Goal: Information Seeking & Learning: Check status

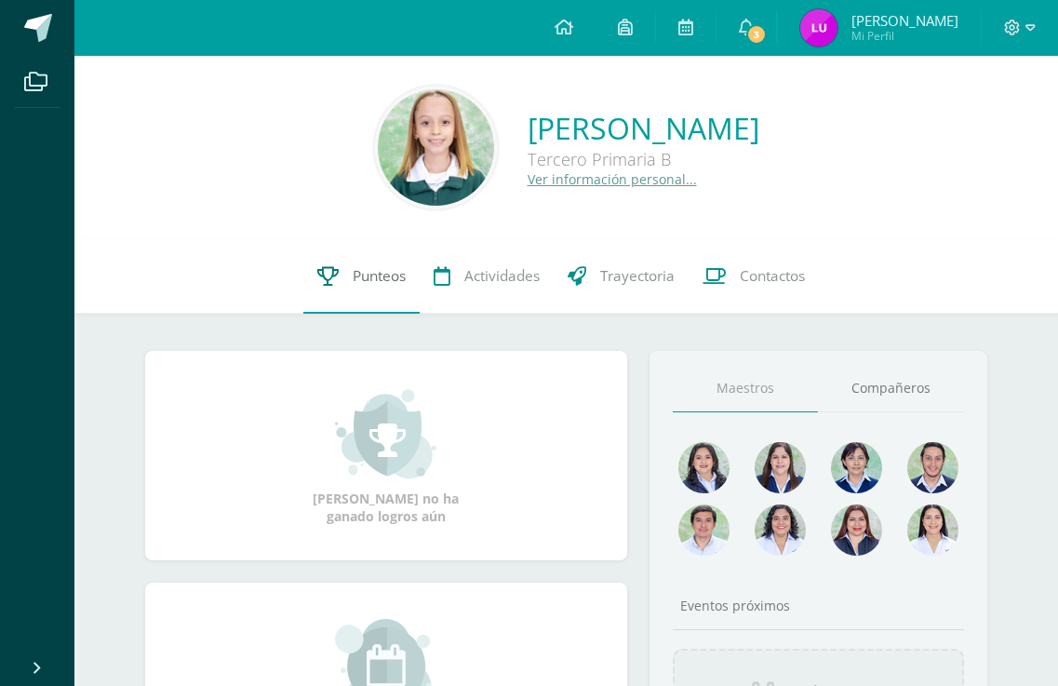
click at [373, 272] on span "Punteos" at bounding box center [379, 276] width 53 height 20
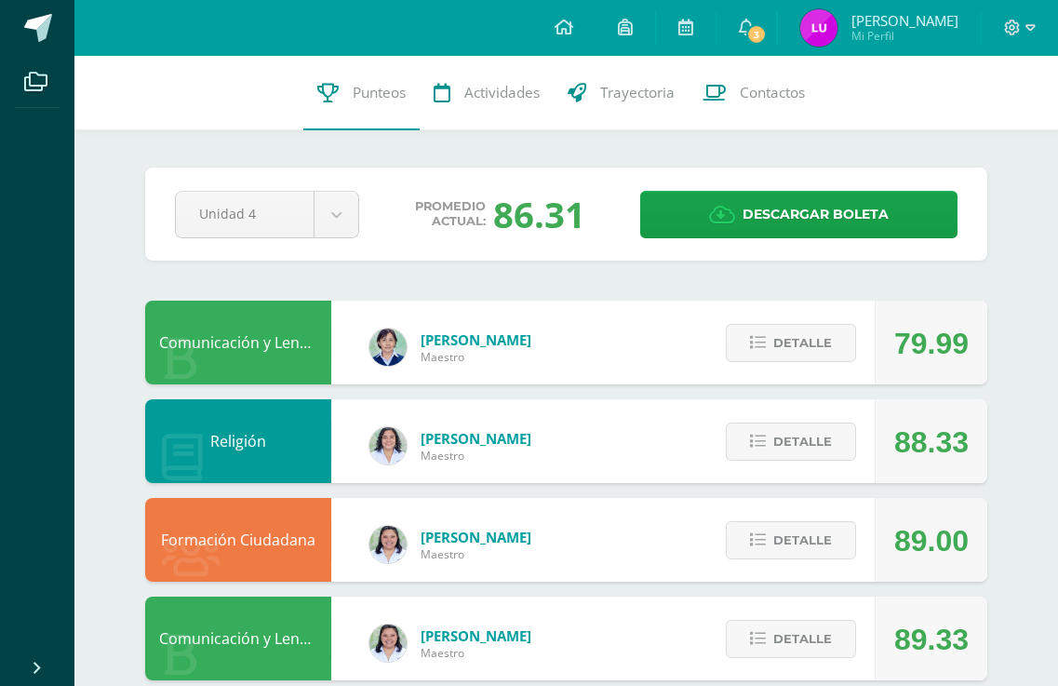
click at [837, 26] on img at bounding box center [818, 27] width 37 height 37
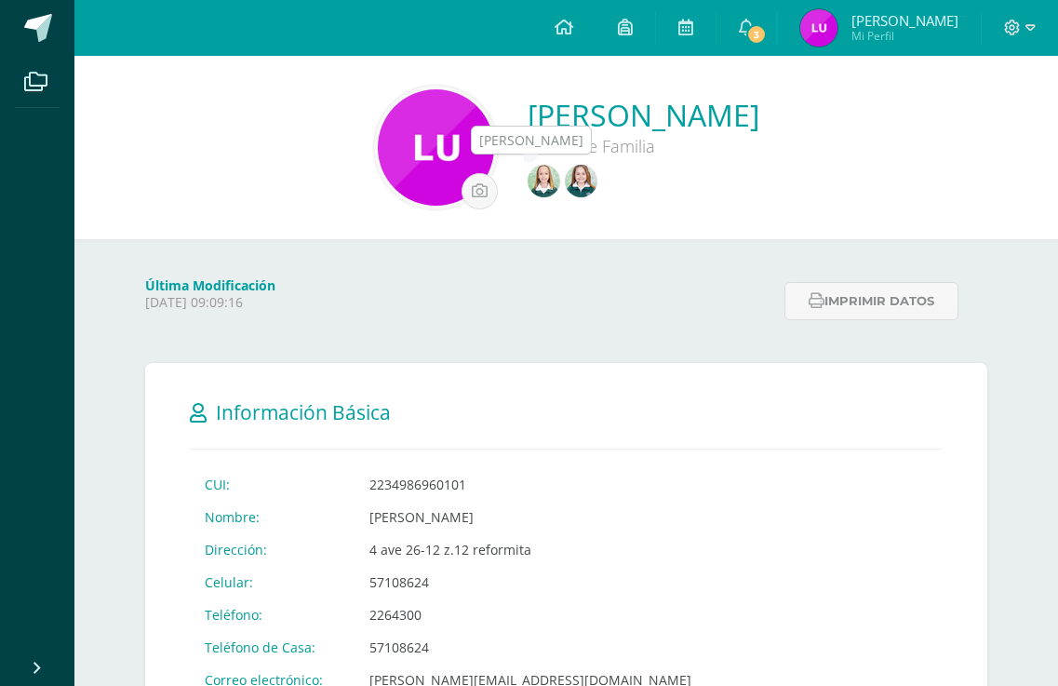
click at [575, 174] on img at bounding box center [581, 181] width 33 height 33
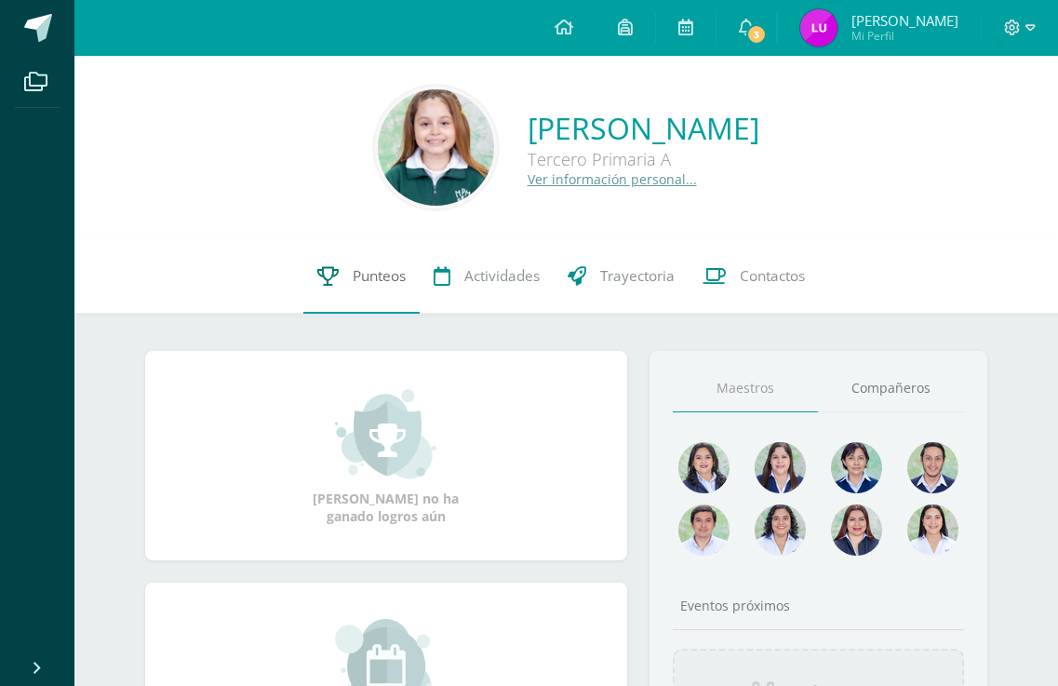
click at [377, 281] on span "Punteos" at bounding box center [379, 276] width 53 height 20
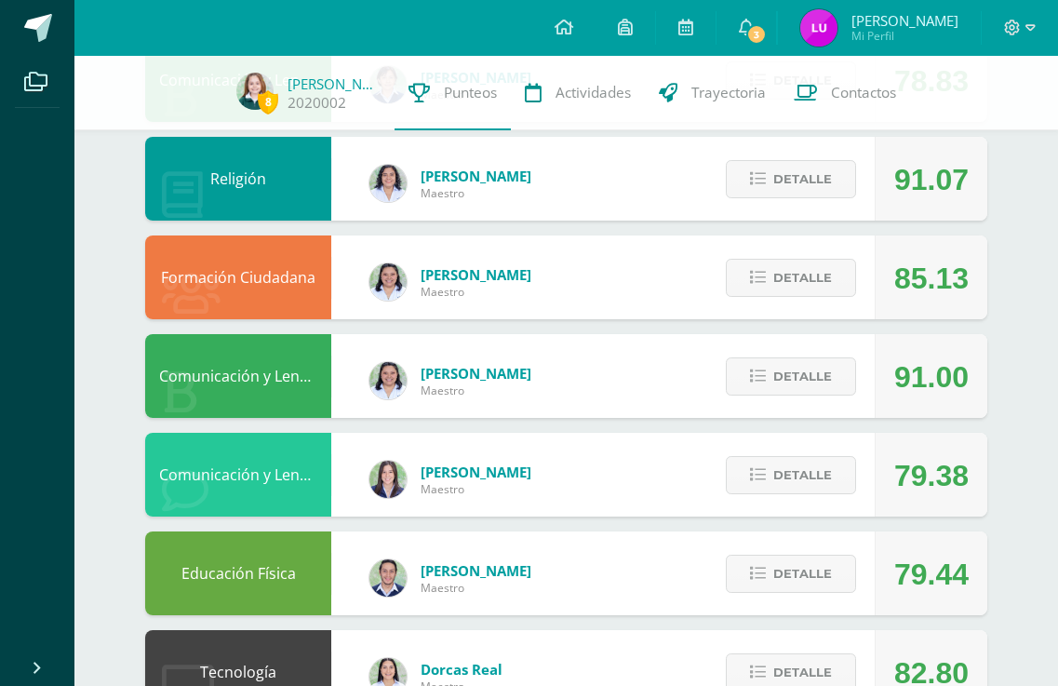
scroll to position [69, 0]
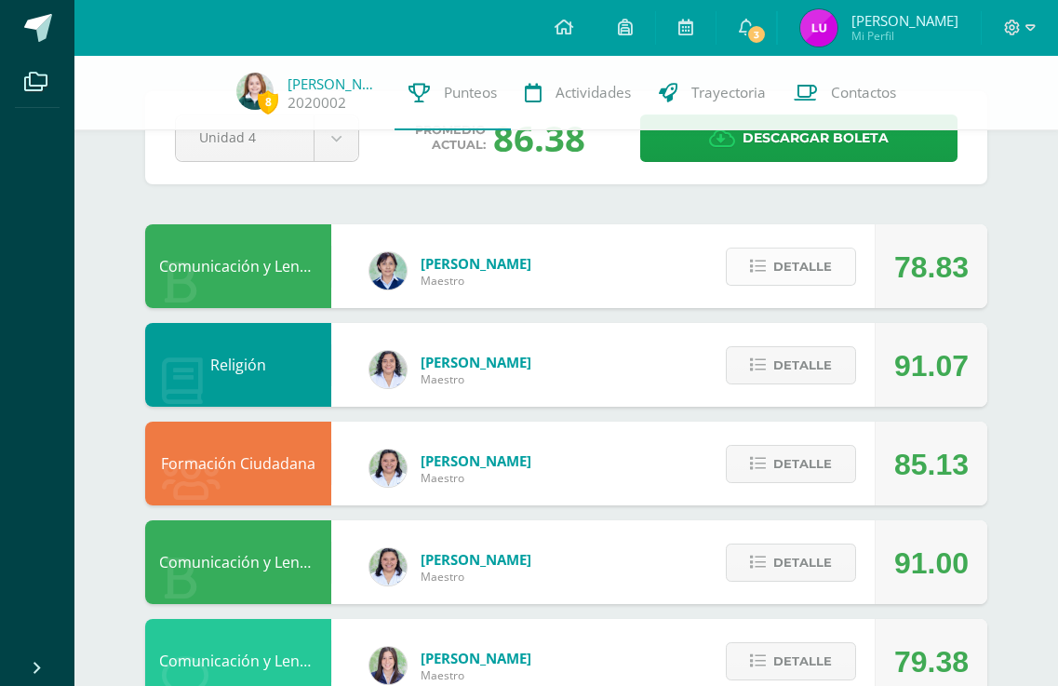
click at [757, 263] on icon at bounding box center [758, 267] width 16 height 16
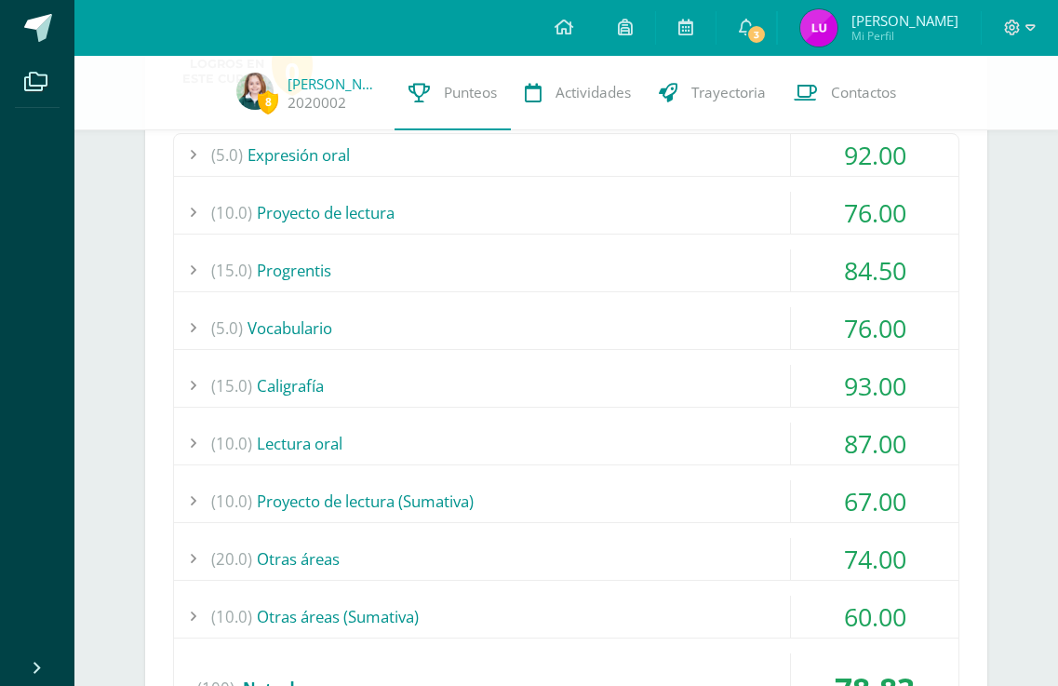
scroll to position [441, 0]
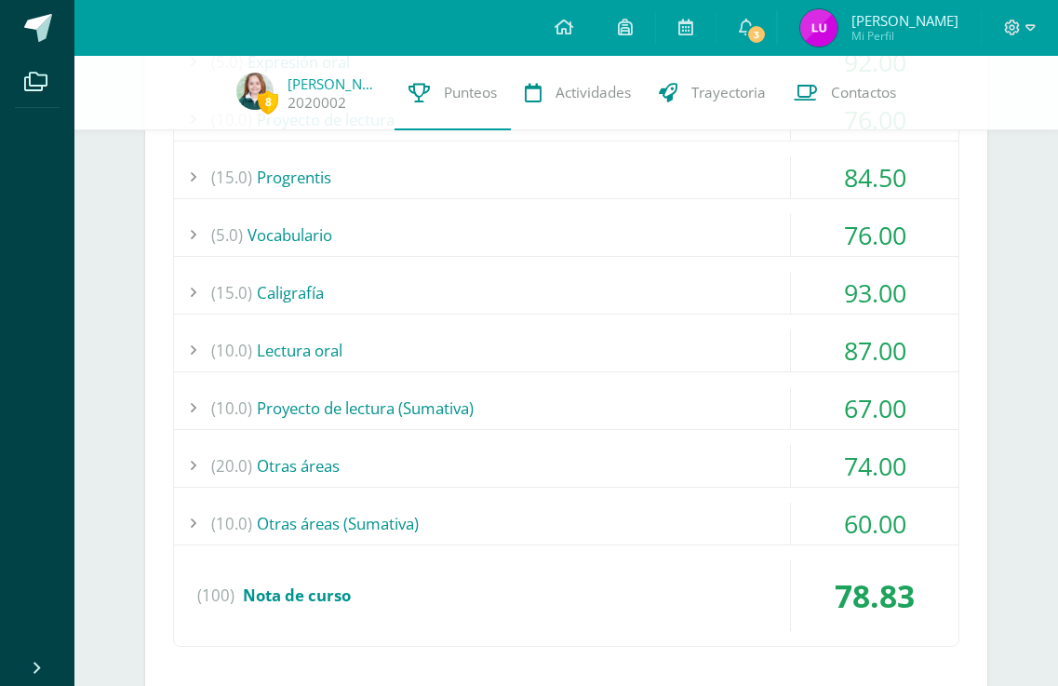
click at [358, 516] on div "(10.0) Otras áreas (Sumativa)" at bounding box center [566, 523] width 784 height 42
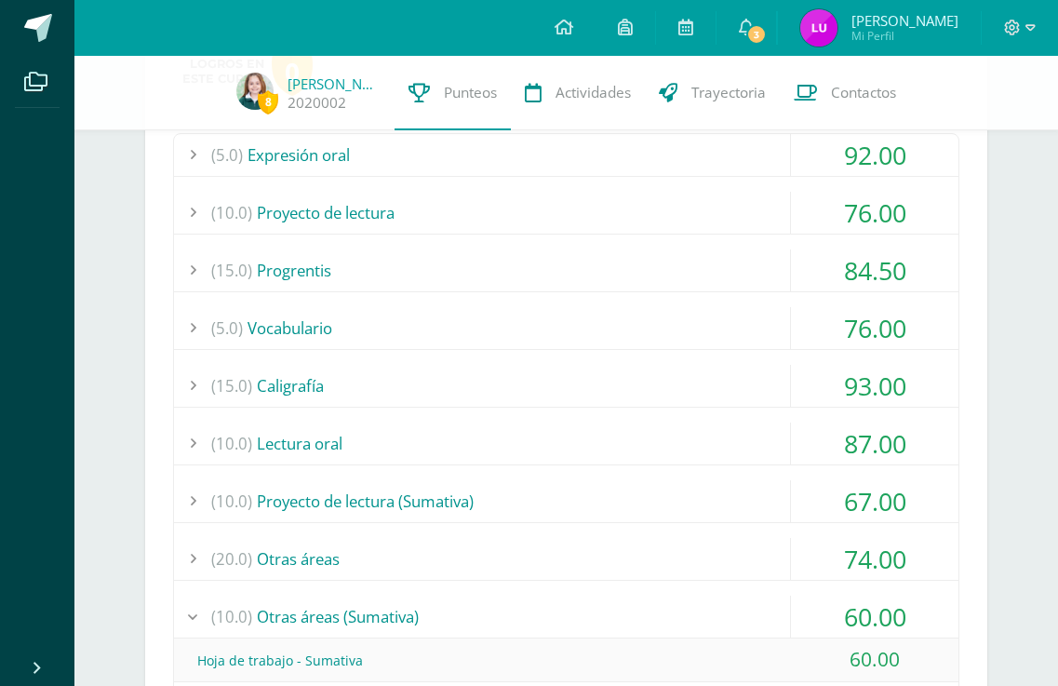
scroll to position [0, 0]
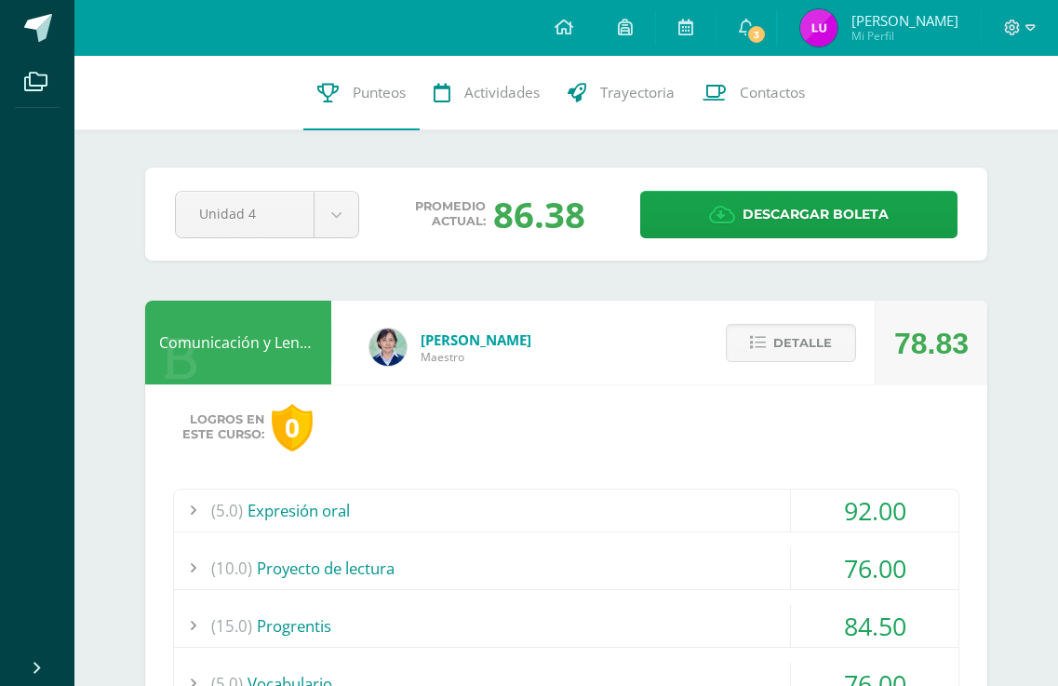
click at [837, 27] on img at bounding box center [818, 27] width 37 height 37
